Goal: Communication & Community: Answer question/provide support

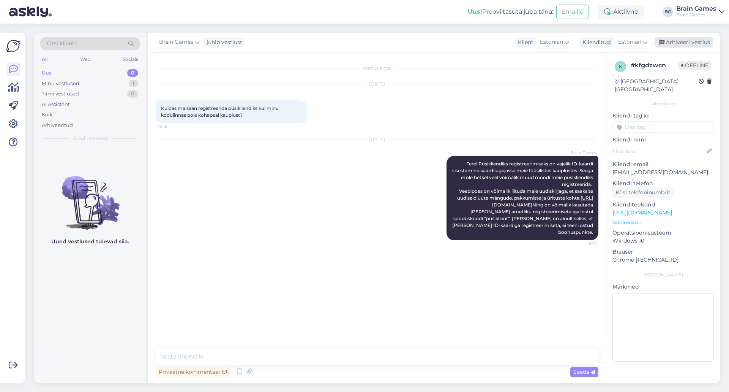
click at [695, 44] on div "Arhiveeri vestlus" at bounding box center [684, 42] width 58 height 10
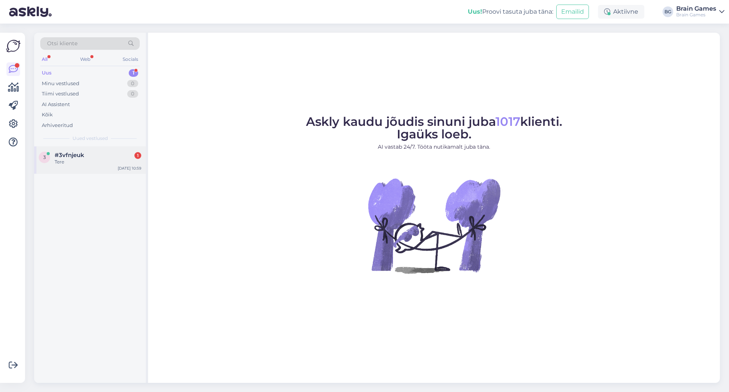
click at [65, 167] on div "3 #3vfnjeuk 1 Tere [DATE] 10:59" at bounding box center [90, 159] width 112 height 27
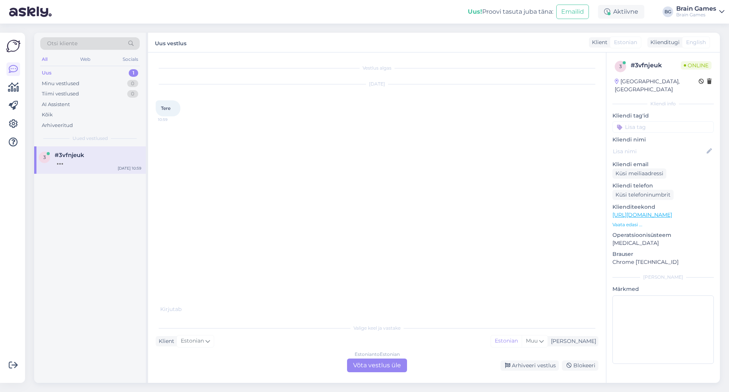
click at [368, 363] on div "Estonian to Estonian Võta vestlus üle" at bounding box center [377, 365] width 60 height 14
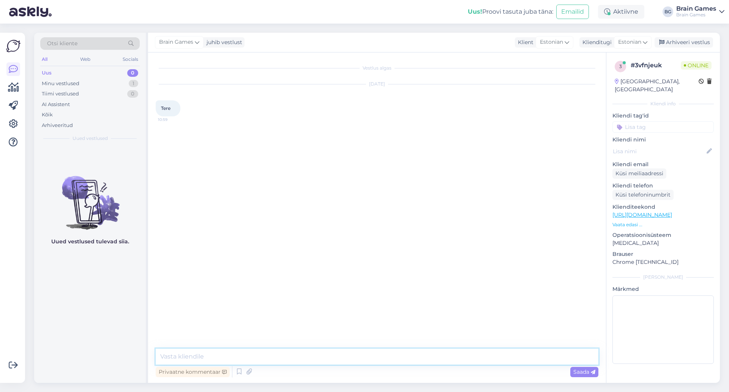
click at [375, 350] on textarea at bounding box center [377, 356] width 443 height 16
type textarea "Tere!"
click at [347, 203] on div "Vestlus algas [DATE] Tere 10:59 Brain Games Tere! Nähtud ✓ 11:00" at bounding box center [381, 200] width 450 height 281
click at [345, 218] on div "Vestlus algas [DATE] Tere 10:59 Brain Games Tere! Nähtud ✓ 11:00" at bounding box center [381, 200] width 450 height 281
click at [345, 218] on div "Vestlus algas [DATE] Tere 10:59 Brain Games Tere! Nähtud ✓ 11:00 Kas teie [PERS…" at bounding box center [381, 200] width 450 height 281
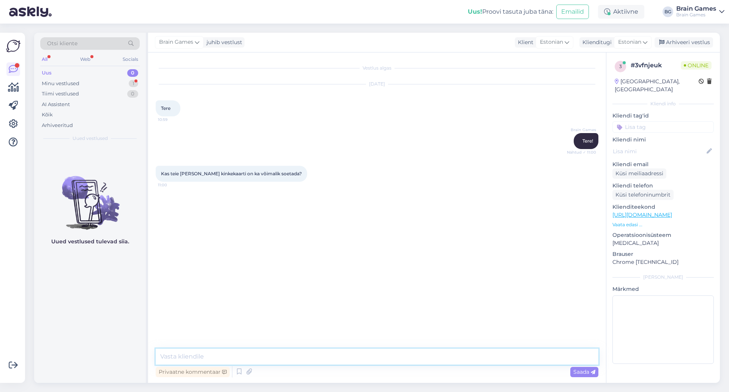
click at [343, 358] on textarea at bounding box center [377, 356] width 443 height 16
paste textarea "[URL][DOMAIN_NAME]"
type textarea "E-poes on meil saadaval digitaalne kinkekaart: [URL][DOMAIN_NAME]"
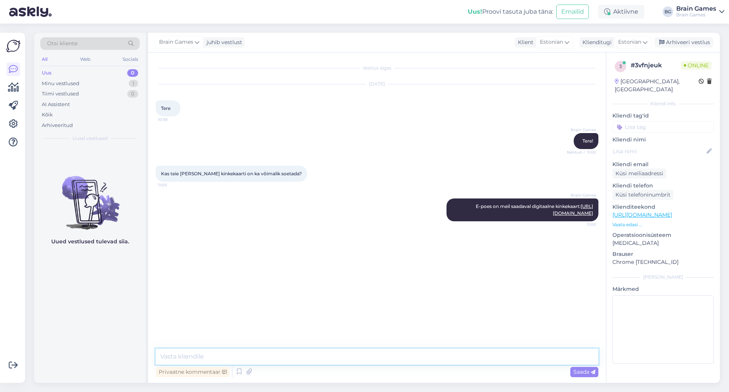
type textarea "S"
type textarea "Füüsilistes poodides on kohapeal ostmiseks füüsiline kinkekaart."
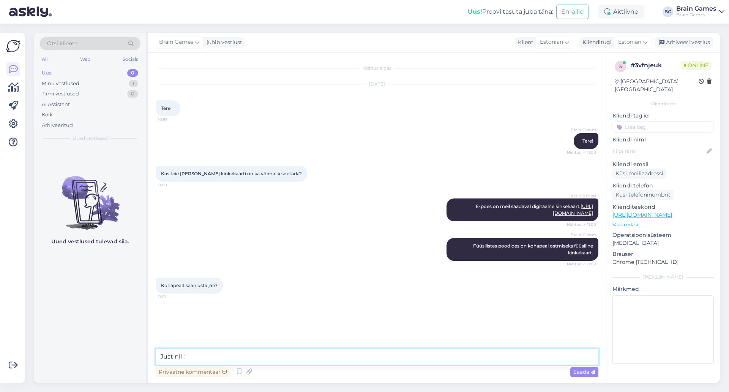
type textarea "Just nii :)"
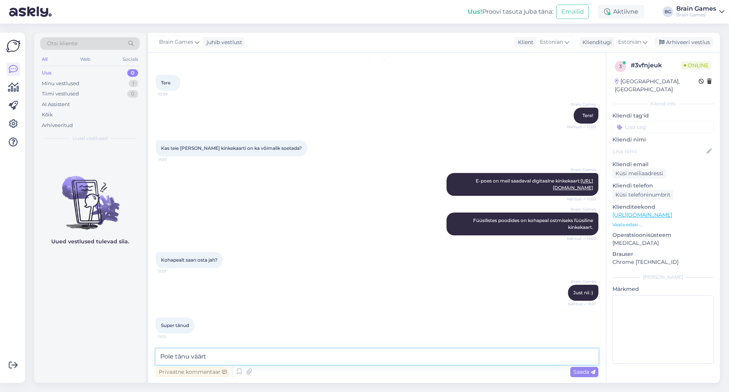
type textarea "Pole tänu väärt!"
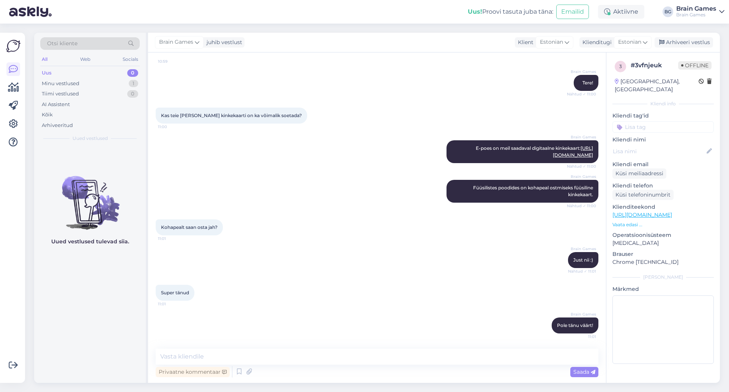
click at [345, 292] on div "Super tänud 11:01" at bounding box center [377, 292] width 443 height 33
click at [686, 43] on div "Arhiveeri vestlus" at bounding box center [684, 42] width 58 height 10
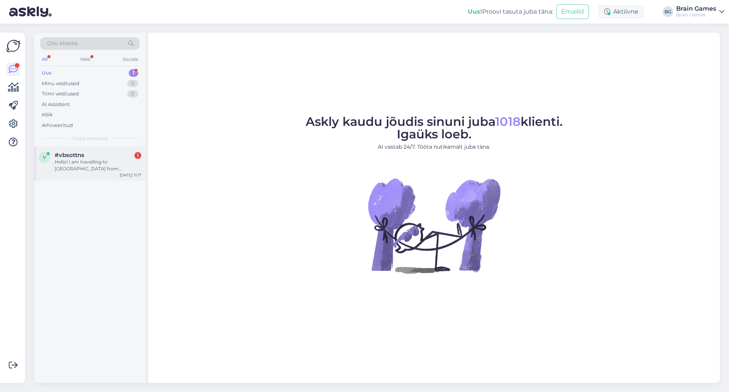
click at [96, 157] on div "#vbsottns 1" at bounding box center [98, 155] width 87 height 7
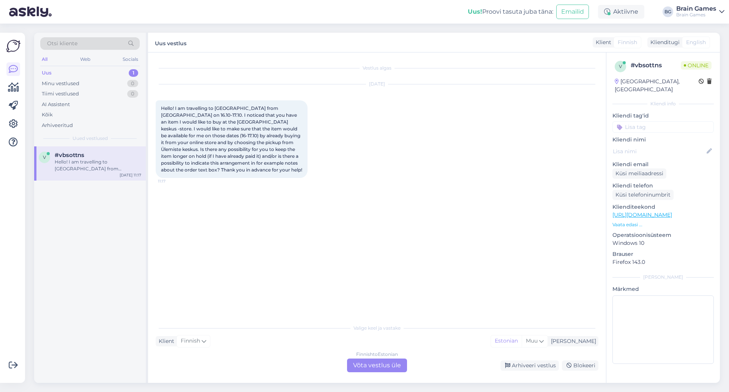
click at [382, 202] on div "Vestlus algas [DATE] Hello! I am travelling to [GEOGRAPHIC_DATA] from [GEOGRAPH…" at bounding box center [381, 186] width 450 height 253
click at [218, 150] on span "Hello! I am travelling to [GEOGRAPHIC_DATA] from [GEOGRAPHIC_DATA] on 16.10-17.…" at bounding box center [231, 138] width 141 height 67
click at [237, 174] on div "Hello! I am travelling to [GEOGRAPHIC_DATA] from [GEOGRAPHIC_DATA] on 16.10-17.…" at bounding box center [232, 138] width 152 height 77
click at [239, 169] on div "Hello! I am travelling to [GEOGRAPHIC_DATA] from [GEOGRAPHIC_DATA] on 16.10-17.…" at bounding box center [232, 138] width 152 height 77
click at [382, 360] on div "Finnish to Estonian Võta vestlus üle" at bounding box center [377, 365] width 60 height 14
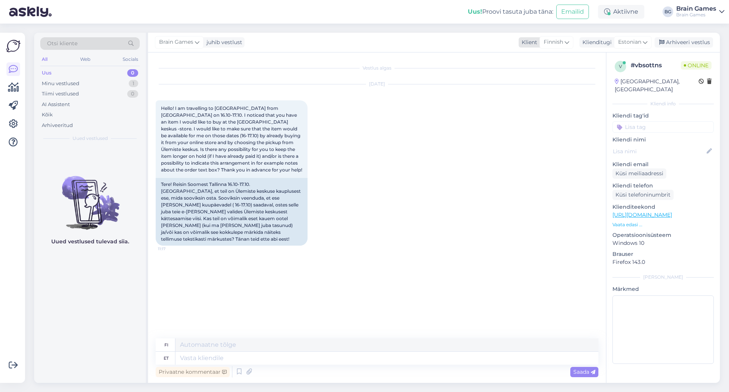
click at [556, 42] on span "Finnish" at bounding box center [553, 42] width 19 height 8
click at [536, 158] on link "English" at bounding box center [546, 161] width 84 height 12
click at [634, 47] on div "Estonian" at bounding box center [633, 42] width 38 height 12
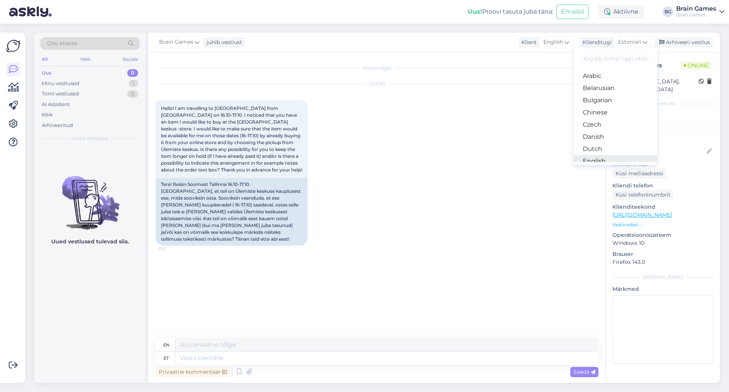
click at [603, 160] on link "English" at bounding box center [616, 161] width 84 height 12
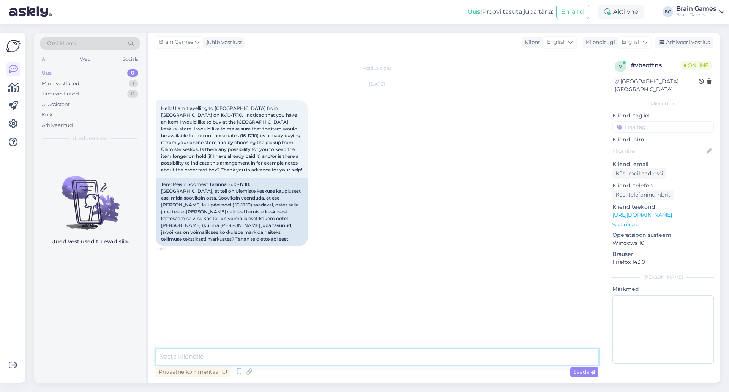
click at [367, 359] on textarea at bounding box center [377, 356] width 443 height 16
drag, startPoint x: 172, startPoint y: 357, endPoint x: 197, endPoint y: 355, distance: 24.8
click at [197, 355] on textarea "Yes ofcourse :)" at bounding box center [377, 356] width 443 height 16
click at [178, 357] on textarea "Yes ofcourse :)" at bounding box center [377, 356] width 443 height 16
type textarea "Yes of course :)"
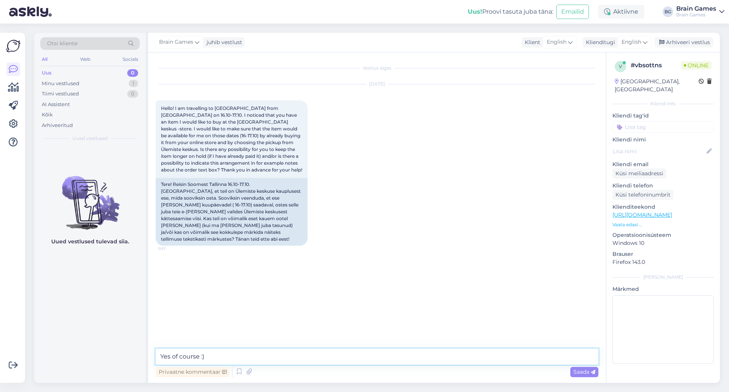
click at [216, 355] on textarea "Yes of course :)" at bounding box center [377, 356] width 443 height 16
click at [388, 356] on textarea at bounding box center [377, 356] width 443 height 16
type textarea "If it makes you more comfortable, you can also buy it when you are in the count…"
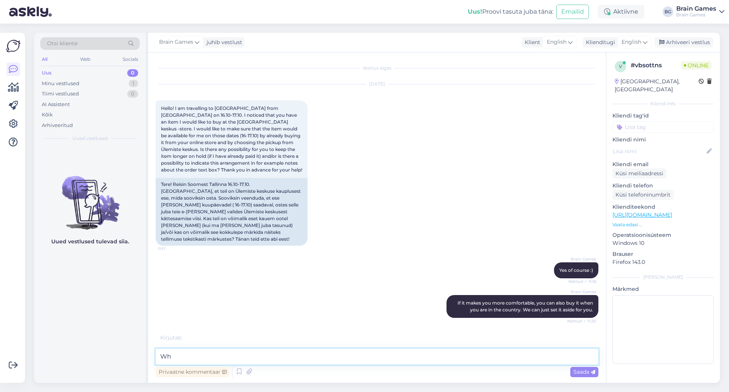
type textarea "W"
type textarea "Just in case something happens and you have to cancel your plans."
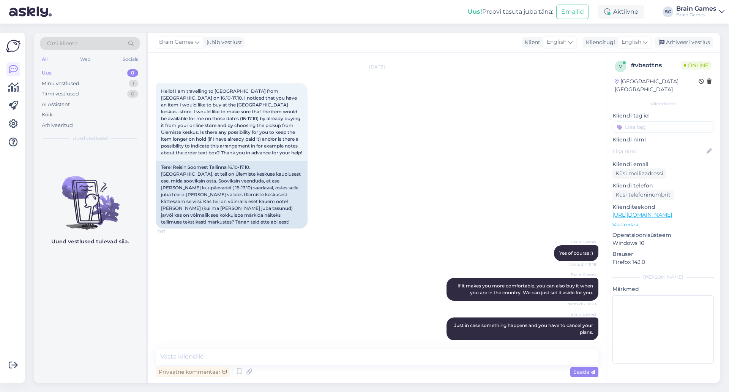
scroll to position [63, 0]
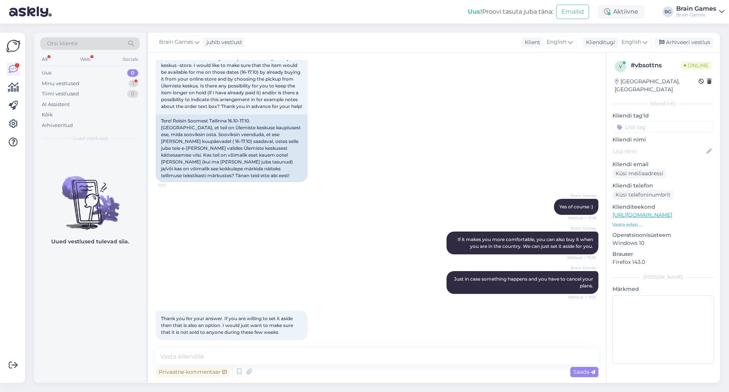
click at [320, 262] on div "Brain Games Just in case something happens and you have to cancel your plans. N…" at bounding box center [377, 281] width 443 height 39
click at [324, 352] on textarea at bounding box center [377, 356] width 443 height 16
click at [317, 352] on textarea at bounding box center [377, 356] width 443 height 16
type textarea "Y"
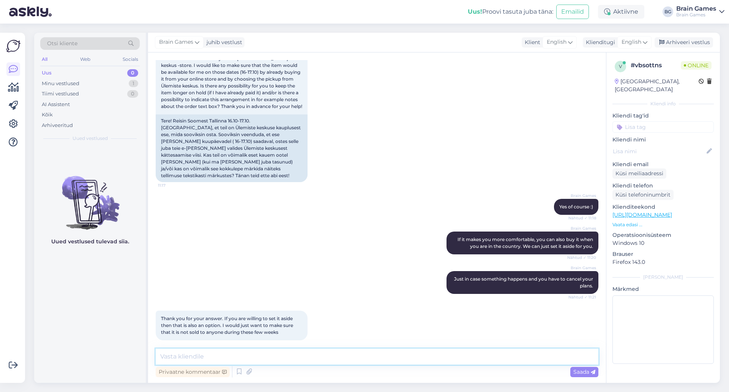
type textarea "T"
drag, startPoint x: 327, startPoint y: 352, endPoint x: 332, endPoint y: 349, distance: 5.9
click at [327, 352] on textarea at bounding box center [377, 356] width 443 height 16
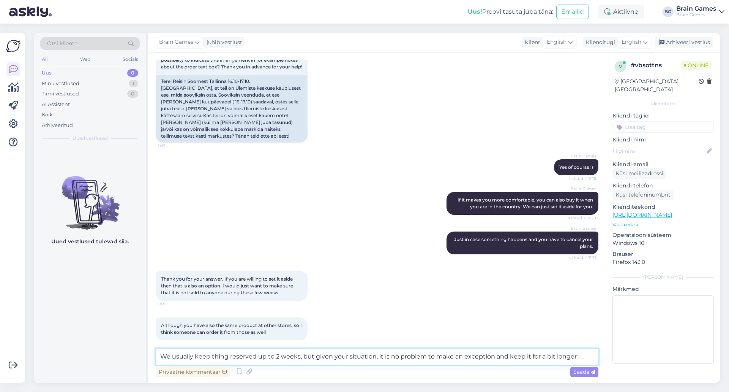
type textarea "We usually keep thing reserved up to 2 weeks, but given your situation, it is n…"
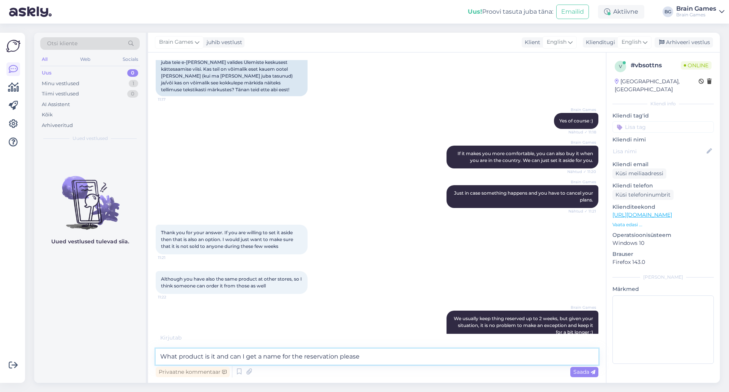
type textarea "What product is it and can I get a name for the reservation please?"
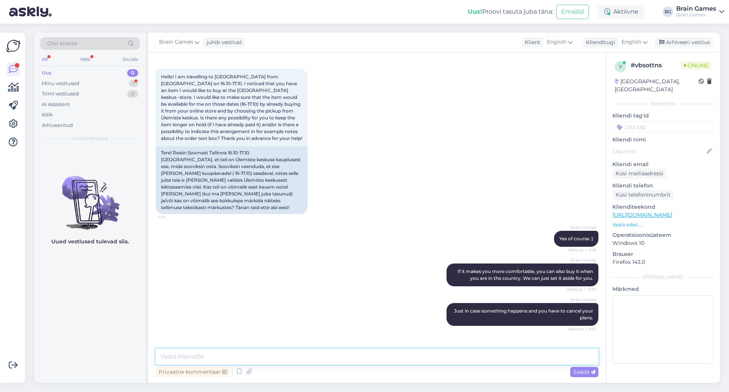
scroll to position [221, 0]
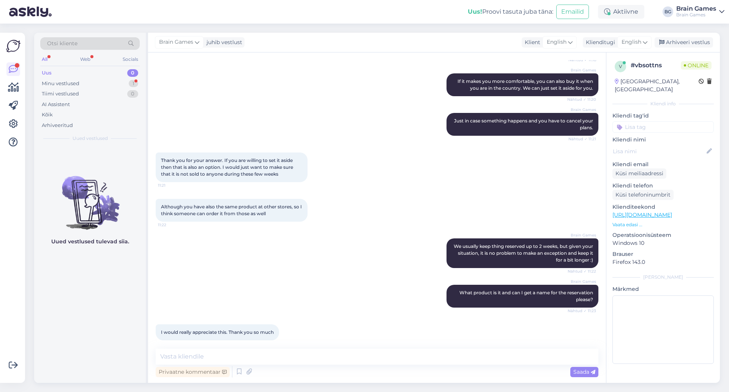
click at [630, 221] on p "Vaata edasi ..." at bounding box center [663, 224] width 101 height 7
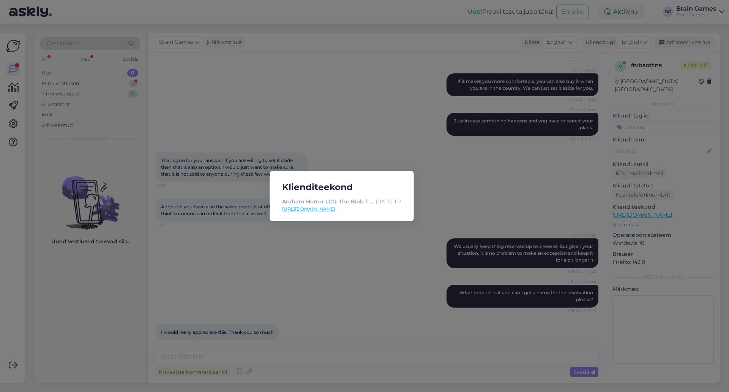
click at [330, 234] on div "Klienditeekond Arkham Horror LCG: The Blob That Ate Everything — Brain Games OÜ…" at bounding box center [364, 196] width 729 height 392
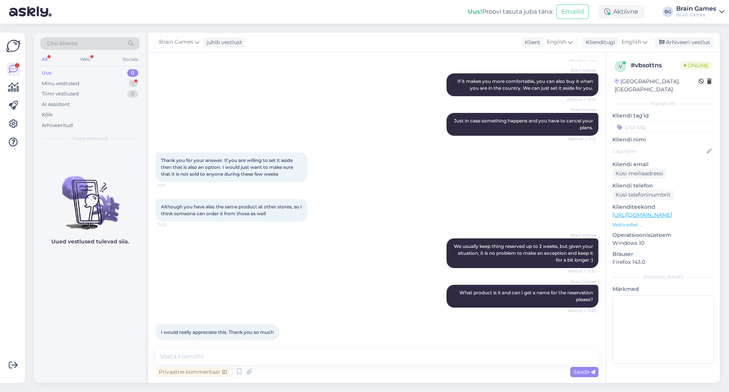
click at [622, 221] on p "Vaata edasi ..." at bounding box center [663, 224] width 101 height 7
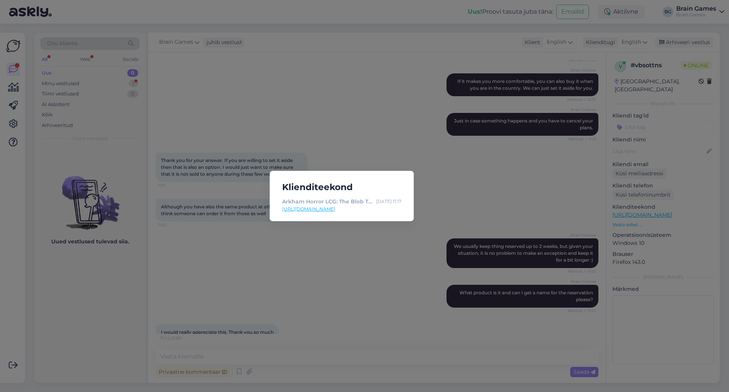
click at [322, 97] on div "Klienditeekond Arkham Horror LCG: The Blob That Ate Everything — Brain Games OÜ…" at bounding box center [364, 196] width 729 height 392
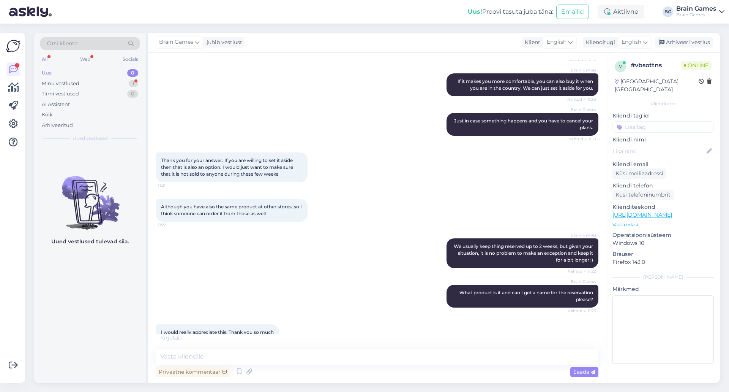
click at [382, 252] on div "Brain Games We usually keep thing reserved up to 2 weeks, but given your situat…" at bounding box center [377, 253] width 443 height 46
click at [381, 254] on div "Brain Games We usually keep thing reserved up to 2 weeks, but given your situat…" at bounding box center [377, 253] width 443 height 46
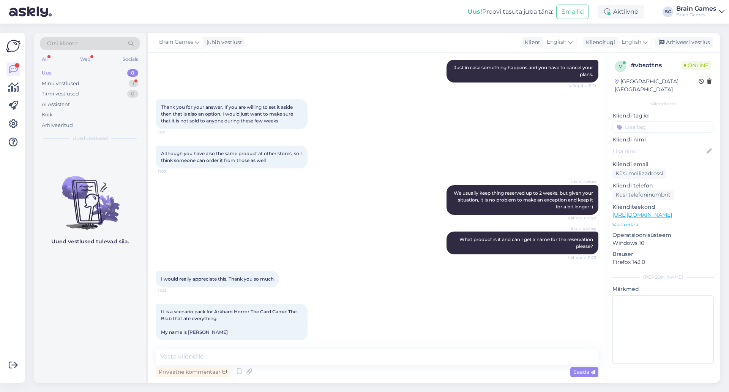
click at [345, 254] on div "Brain Games What product is it and can I get a name for the reservation please?…" at bounding box center [377, 242] width 443 height 39
click at [220, 356] on textarea at bounding box center [377, 356] width 443 height 16
type textarea "I"
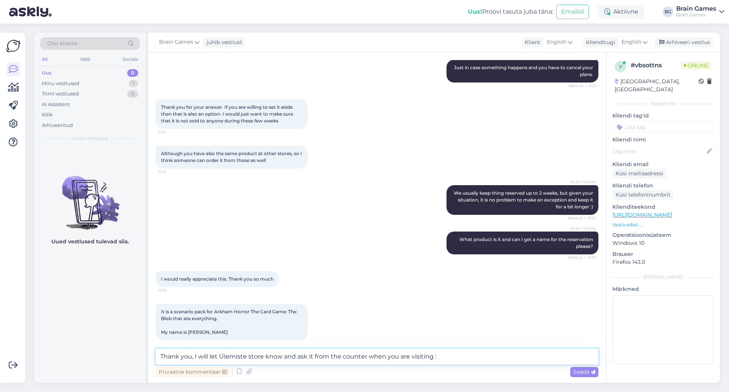
type textarea "Thank you, I will let Ülemiste store know and ask it from the counter when you …"
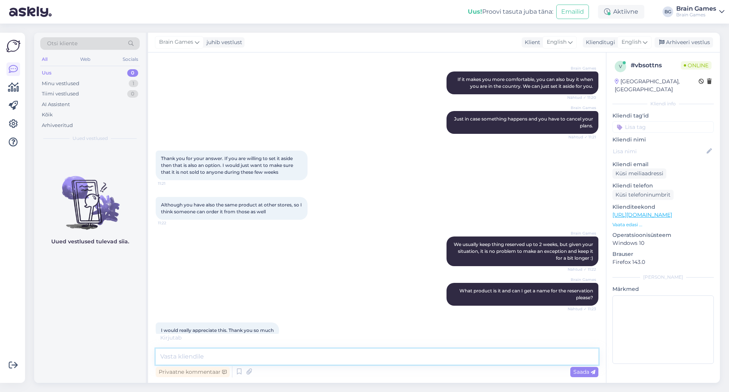
scroll to position [322, 0]
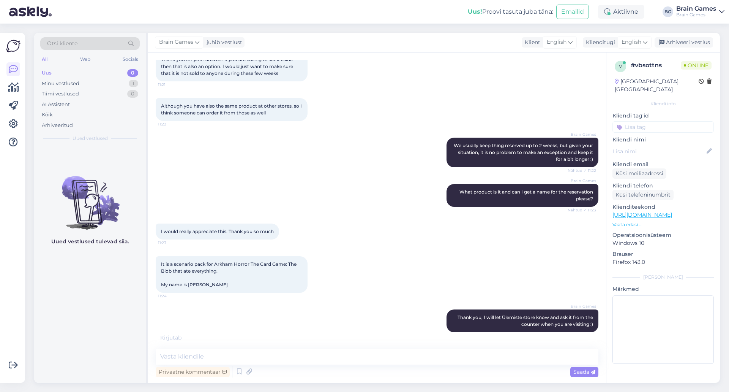
click at [379, 240] on div "I would really appreciate this. Thank you so much 11:23" at bounding box center [377, 231] width 443 height 33
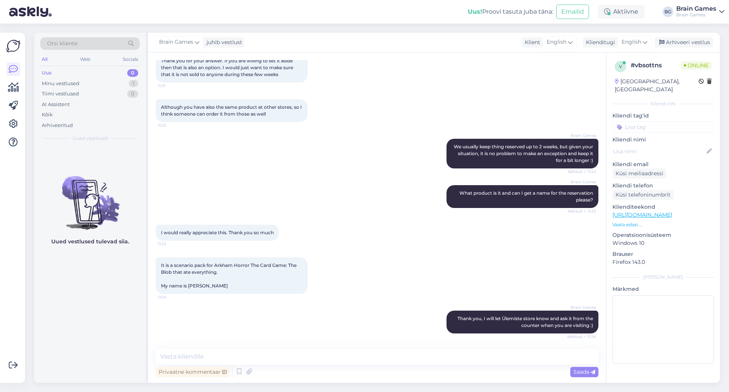
scroll to position [314, 0]
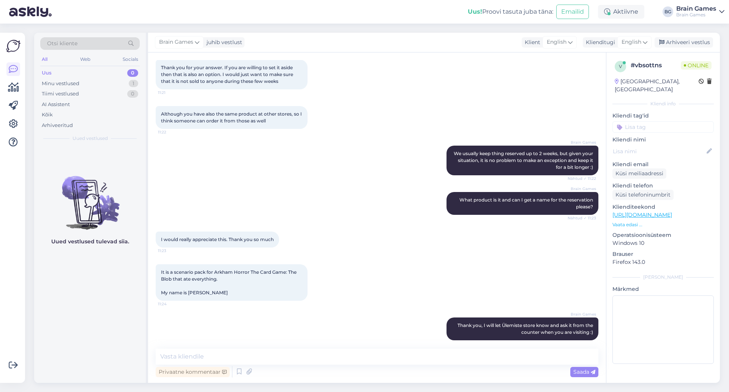
click at [386, 295] on div "It is a scenario pack for Arkham Horror The Card Game: The Blob that ate everyt…" at bounding box center [377, 282] width 443 height 53
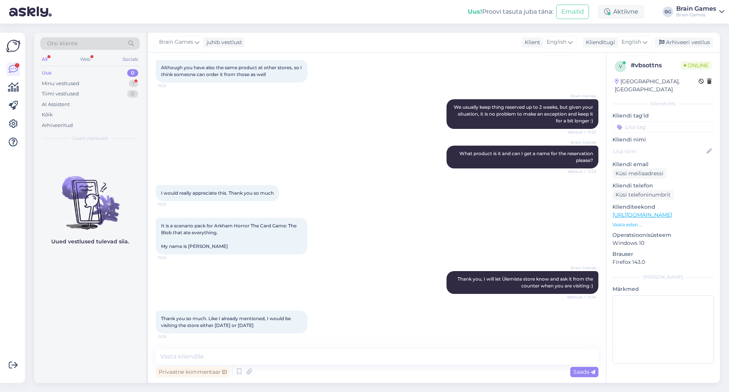
click at [416, 286] on div "Brain Games Thank you, I will let Ülemiste store know and ask it from the count…" at bounding box center [377, 281] width 443 height 39
click at [379, 303] on div "Thank you so much. Like I already mentioned, I would be visiting the store eith…" at bounding box center [377, 321] width 443 height 39
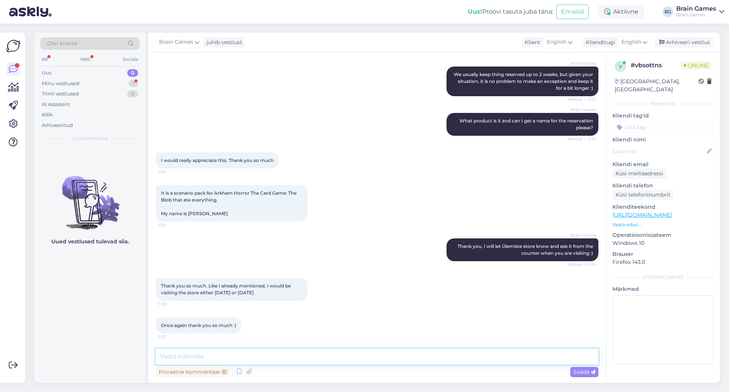
click at [298, 354] on textarea at bounding box center [377, 356] width 443 height 16
type textarea "No problem :)"
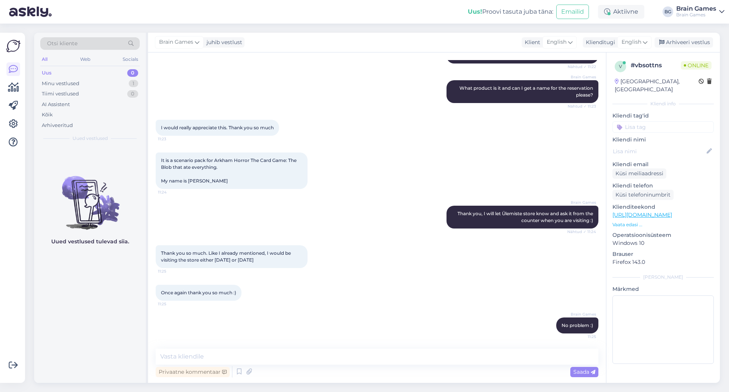
click at [313, 308] on div "Once again thank you so much :) 11:25" at bounding box center [377, 292] width 443 height 33
click at [364, 269] on div "Thank you so much. Like I already mentioned, I would be visiting the store eith…" at bounding box center [377, 256] width 443 height 39
click at [280, 304] on div "Once again thank you so much :) 11:25" at bounding box center [377, 292] width 443 height 33
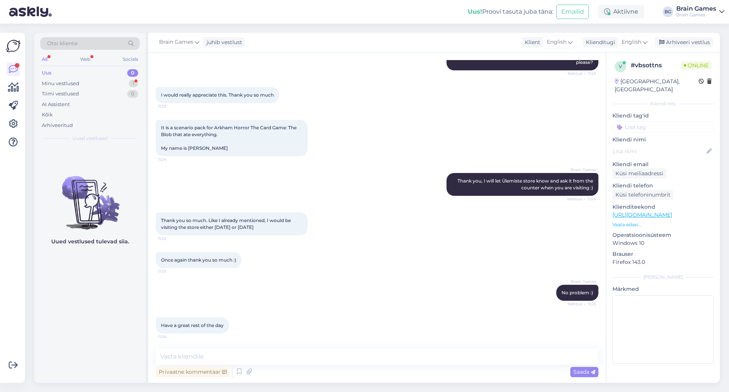
click at [280, 304] on div "Brain Games No problem :) Nähtud ✓ 11:25" at bounding box center [377, 292] width 443 height 33
click at [279, 356] on textarea at bounding box center [377, 356] width 443 height 16
type textarea "Y"
type textarea "Thank you, have nice day yourself!"
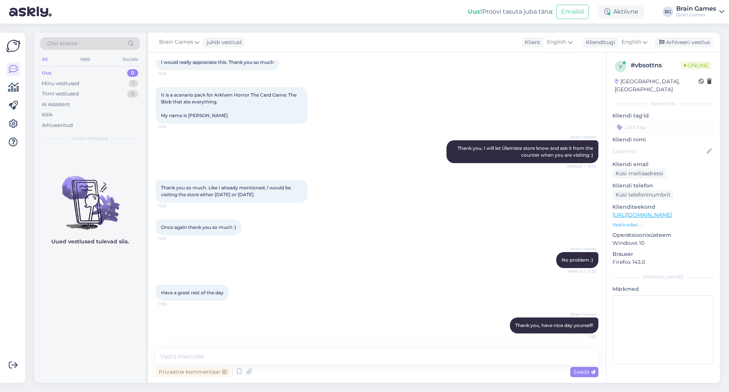
click at [359, 298] on div "Have a great rest of the day 11:26" at bounding box center [377, 292] width 443 height 33
drag, startPoint x: 231, startPoint y: 110, endPoint x: 188, endPoint y: 112, distance: 42.6
click at [188, 112] on div "It is a scenario pack for Arkham Horror The Card Game: The Blob that ate everyt…" at bounding box center [232, 105] width 152 height 36
copy span "Petteri Karjalainen"
click at [327, 251] on div "Brain Games No problem :) Nähtud ✓ 11:25" at bounding box center [377, 259] width 443 height 33
